Goal: Transaction & Acquisition: Book appointment/travel/reservation

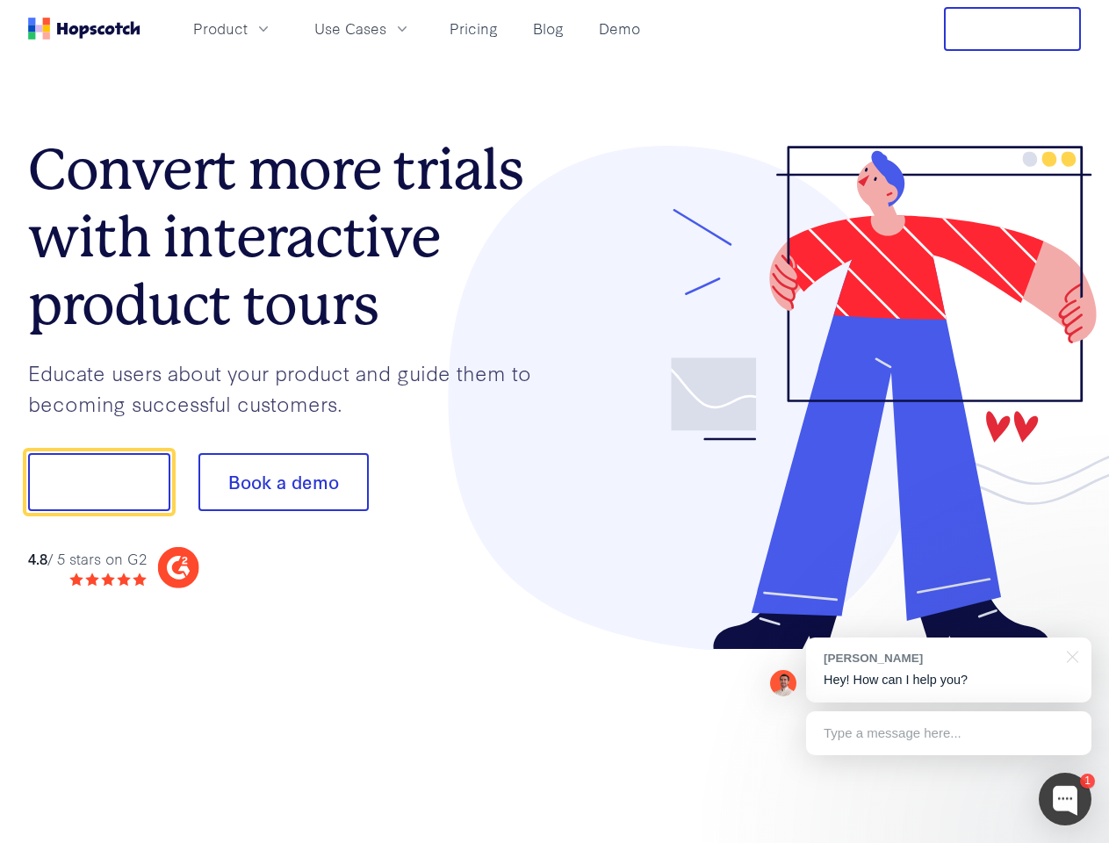
click at [555, 421] on div at bounding box center [818, 398] width 527 height 505
click at [248, 28] on span "Product" at bounding box center [220, 29] width 54 height 22
click at [386, 28] on span "Use Cases" at bounding box center [350, 29] width 72 height 22
click at [1012, 29] on button "Free Trial" at bounding box center [1012, 29] width 137 height 44
click at [98, 482] on button "Show me!" at bounding box center [99, 482] width 142 height 58
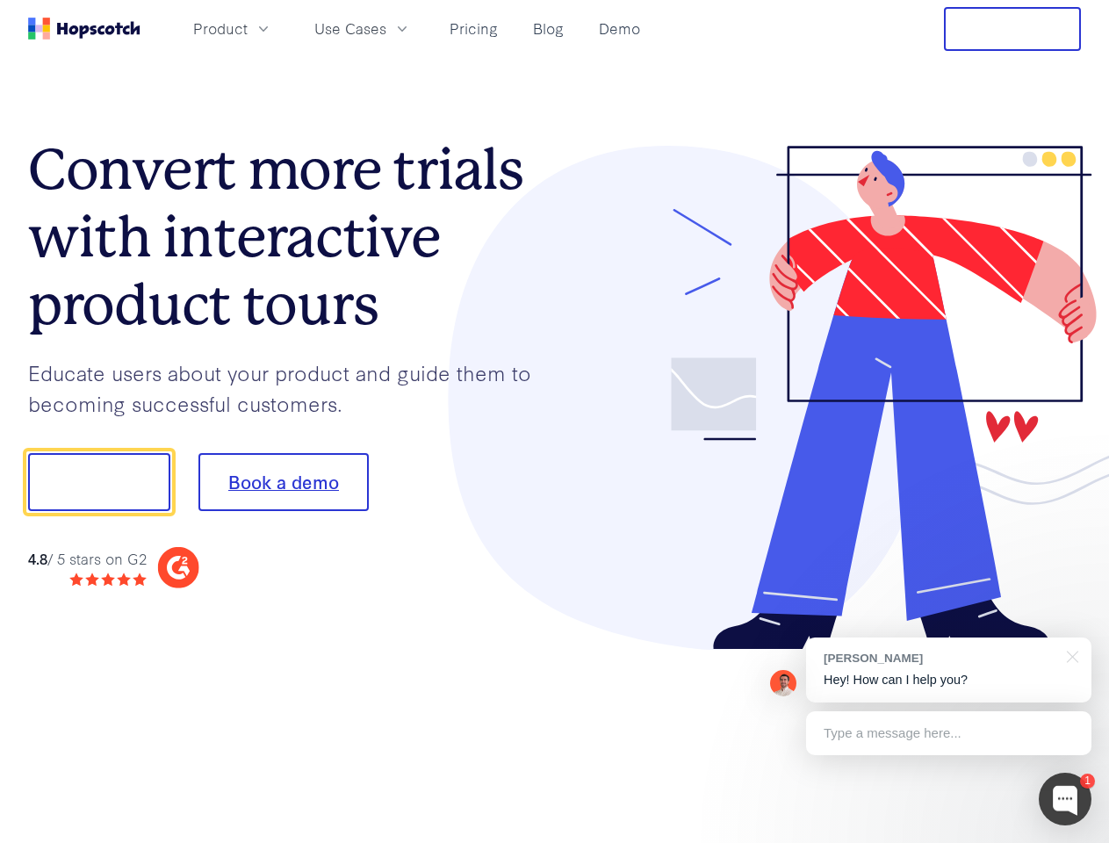
click at [283, 482] on button "Book a demo" at bounding box center [283, 482] width 170 height 58
click at [1065, 799] on div at bounding box center [1064, 798] width 53 height 53
click at [948, 670] on div "[PERSON_NAME] Hey! How can I help you?" at bounding box center [948, 669] width 285 height 65
click at [1069, 655] on div at bounding box center [1069, 655] width 44 height 36
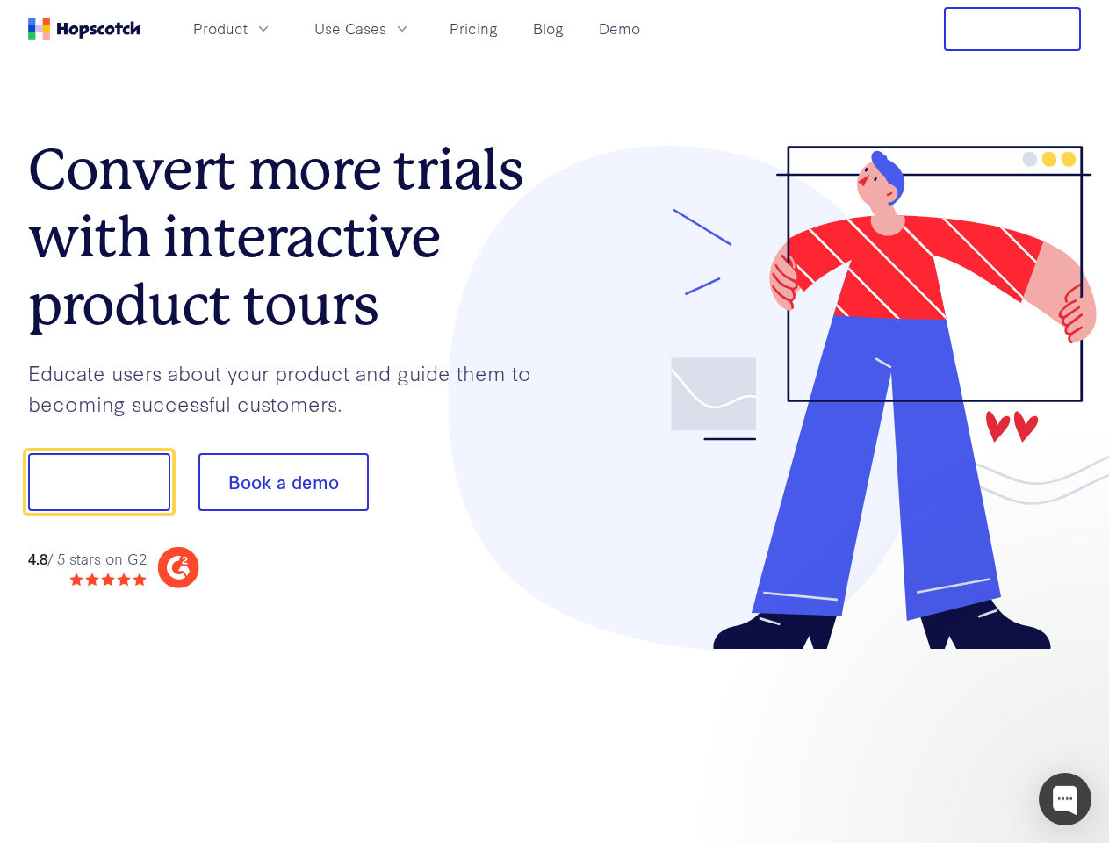
click at [948, 733] on div at bounding box center [926, 479] width 329 height 585
